Goal: Navigation & Orientation: Find specific page/section

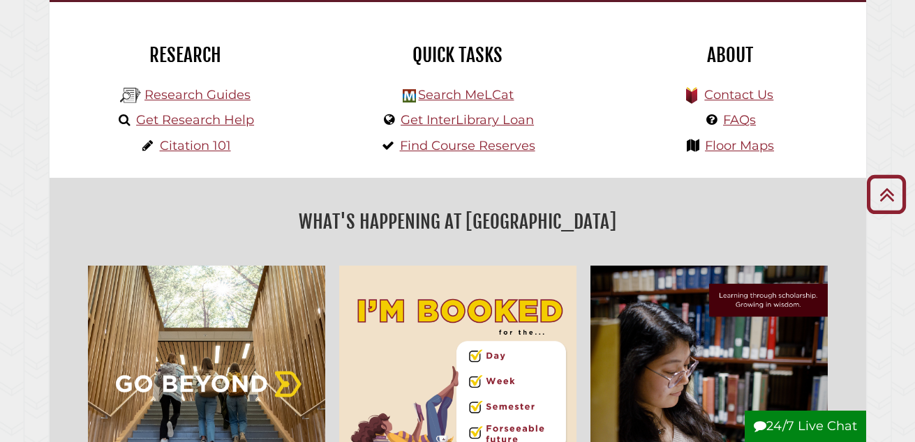
scroll to position [327, 0]
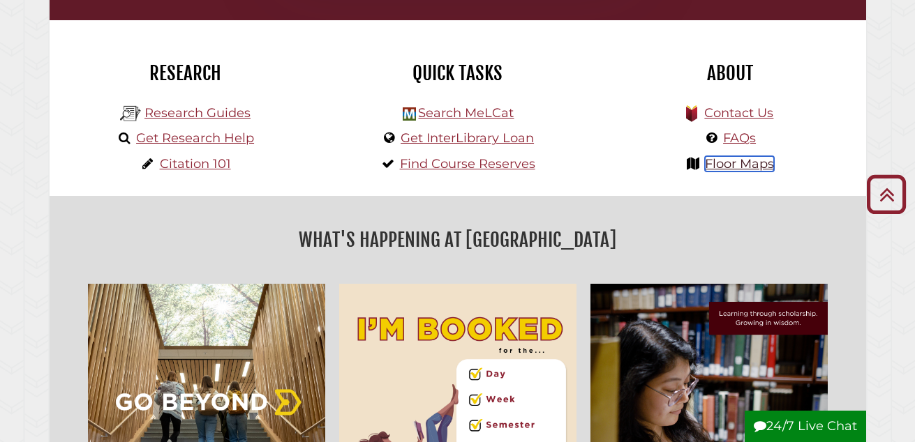
click at [728, 167] on link "Floor Maps" at bounding box center [739, 163] width 69 height 15
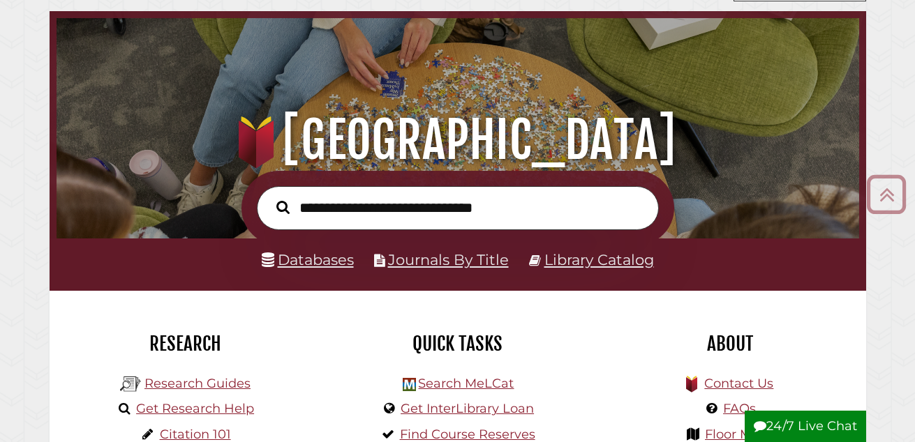
scroll to position [54, 0]
